Goal: Information Seeking & Learning: Learn about a topic

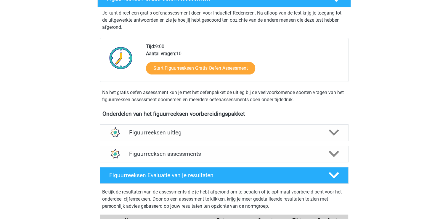
scroll to position [178, 0]
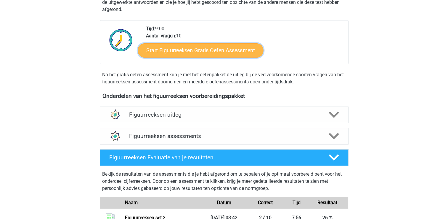
click at [187, 50] on link "Start Figuurreeksen Gratis Oefen Assessment" at bounding box center [201, 50] width 126 height 14
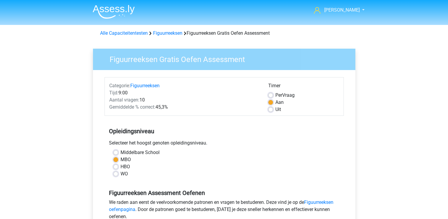
click at [276, 108] on label "Uit" at bounding box center [279, 109] width 6 height 7
click at [270, 108] on input "Uit" at bounding box center [271, 109] width 5 height 6
radio input "true"
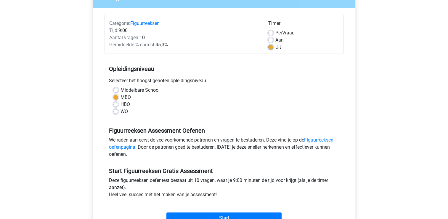
scroll to position [89, 0]
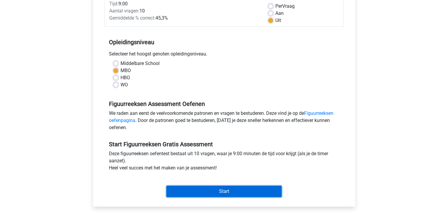
click at [228, 188] on input "Start" at bounding box center [224, 191] width 115 height 11
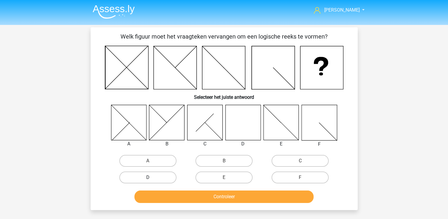
click at [157, 177] on label "D" at bounding box center [147, 177] width 57 height 12
click at [152, 177] on input "D" at bounding box center [150, 179] width 4 height 4
radio input "true"
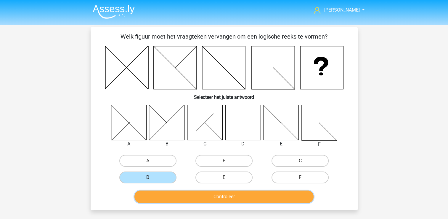
click at [203, 192] on button "Controleer" at bounding box center [224, 196] width 179 height 12
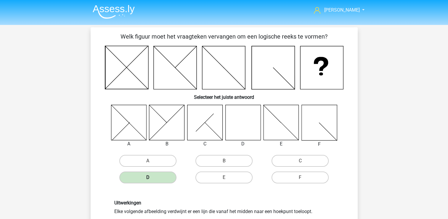
click at [166, 177] on label "D" at bounding box center [147, 177] width 57 height 12
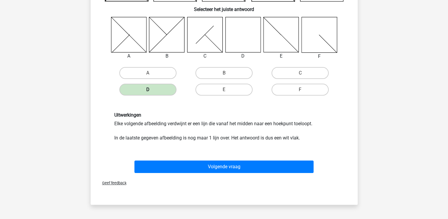
scroll to position [89, 0]
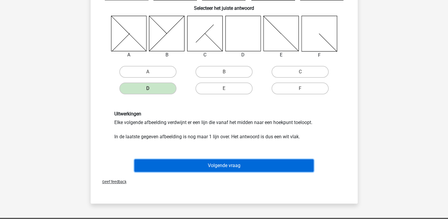
click at [226, 170] on button "Volgende vraag" at bounding box center [224, 165] width 179 height 12
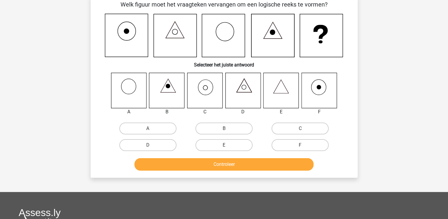
scroll to position [27, 0]
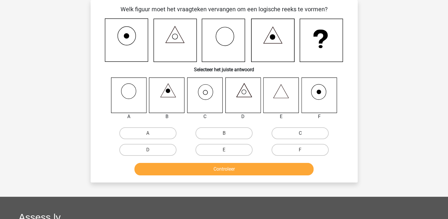
click at [300, 133] on label "C" at bounding box center [300, 133] width 57 height 12
click at [301, 133] on input "C" at bounding box center [303, 135] width 4 height 4
radio input "true"
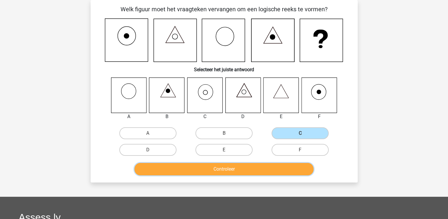
click at [235, 167] on button "Controleer" at bounding box center [224, 169] width 179 height 12
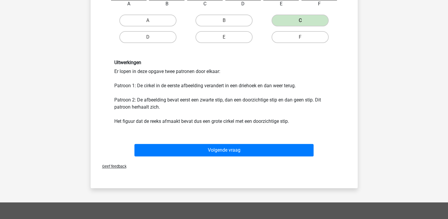
scroll to position [146, 0]
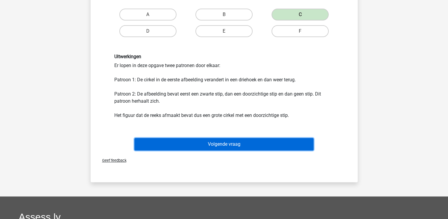
click at [223, 146] on button "Volgende vraag" at bounding box center [224, 144] width 179 height 12
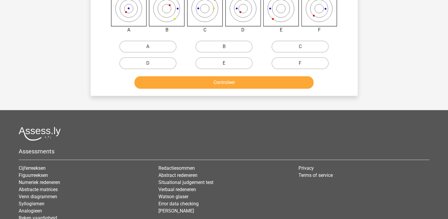
scroll to position [27, 0]
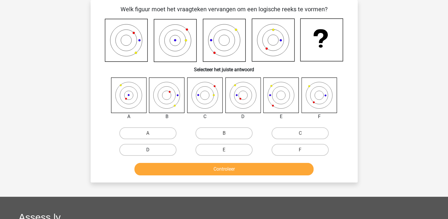
click at [138, 149] on label "D" at bounding box center [147, 150] width 57 height 12
click at [148, 150] on input "D" at bounding box center [150, 152] width 4 height 4
radio input "true"
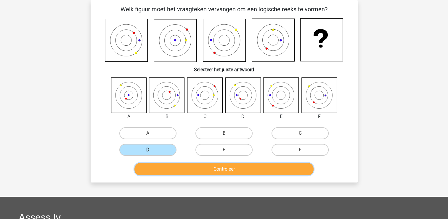
click at [195, 166] on button "Controleer" at bounding box center [224, 169] width 179 height 12
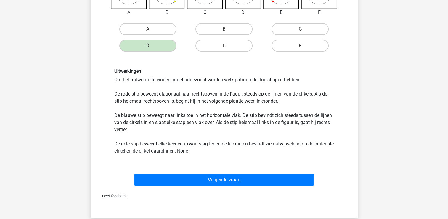
scroll to position [146, 0]
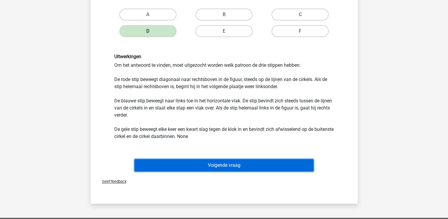
click at [211, 162] on button "Volgende vraag" at bounding box center [224, 165] width 179 height 12
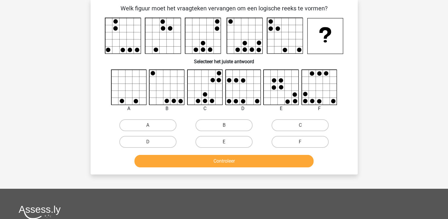
scroll to position [27, 0]
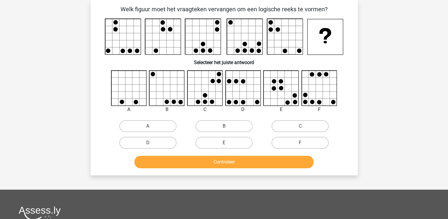
click at [204, 161] on button "Controleer" at bounding box center [224, 162] width 179 height 12
click at [107, 138] on div "A B C" at bounding box center [224, 110] width 248 height 81
click at [155, 122] on label "A" at bounding box center [147, 126] width 57 height 12
click at [152, 126] on input "A" at bounding box center [150, 128] width 4 height 4
radio input "true"
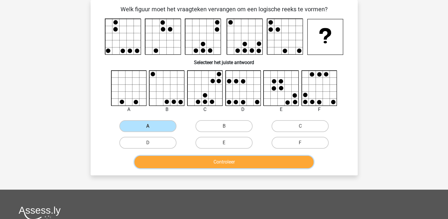
click at [208, 160] on button "Controleer" at bounding box center [224, 162] width 179 height 12
click at [204, 162] on button "Controleer" at bounding box center [224, 162] width 179 height 12
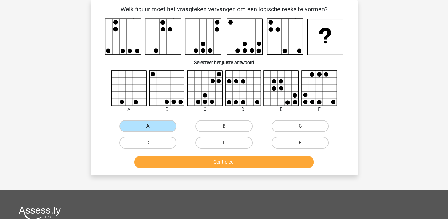
click at [156, 123] on label "A" at bounding box center [147, 126] width 57 height 12
click at [152, 126] on input "A" at bounding box center [150, 128] width 4 height 4
click at [156, 124] on label "A" at bounding box center [147, 126] width 57 height 12
click at [152, 126] on input "A" at bounding box center [150, 128] width 4 height 4
click at [156, 124] on label "A" at bounding box center [147, 126] width 57 height 12
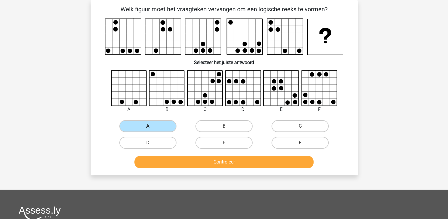
click at [152, 126] on input "A" at bounding box center [150, 128] width 4 height 4
click at [228, 126] on label "B" at bounding box center [224, 126] width 57 height 12
click at [228, 126] on input "B" at bounding box center [226, 128] width 4 height 4
radio input "true"
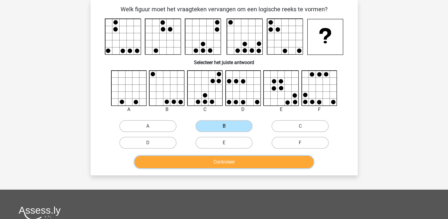
click at [230, 162] on button "Controleer" at bounding box center [224, 162] width 179 height 12
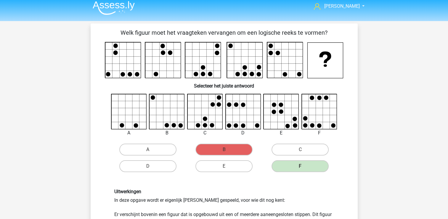
scroll to position [0, 0]
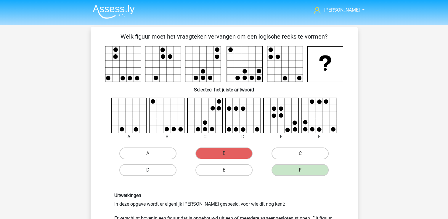
click at [158, 166] on label "D" at bounding box center [147, 170] width 57 height 12
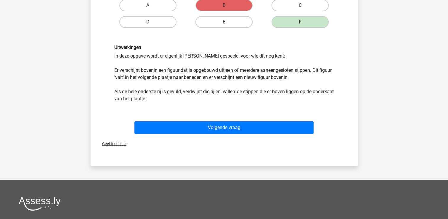
scroll to position [148, 0]
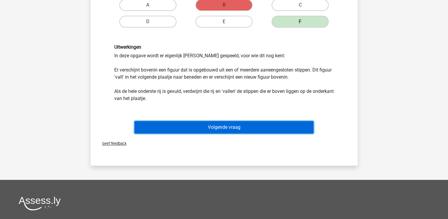
click at [213, 127] on button "Volgende vraag" at bounding box center [224, 127] width 179 height 12
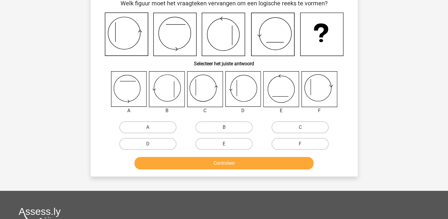
scroll to position [27, 0]
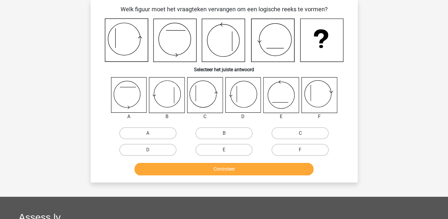
click at [306, 131] on label "C" at bounding box center [300, 133] width 57 height 12
click at [304, 133] on input "C" at bounding box center [303, 135] width 4 height 4
radio input "true"
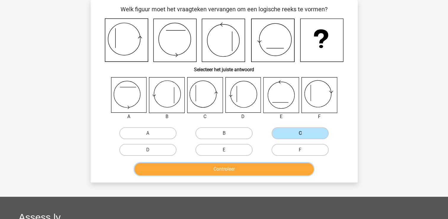
click at [241, 170] on button "Controleer" at bounding box center [224, 169] width 179 height 12
